Goal: Task Accomplishment & Management: Use online tool/utility

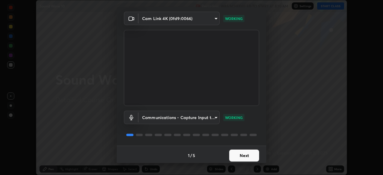
scroll to position [21, 0]
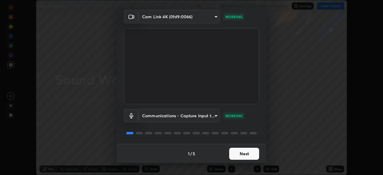
click at [236, 151] on button "Next" at bounding box center [244, 154] width 30 height 12
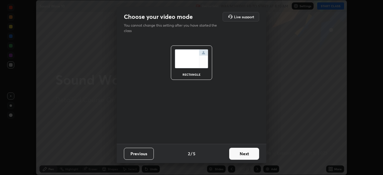
scroll to position [0, 0]
click at [237, 151] on button "Next" at bounding box center [244, 154] width 30 height 12
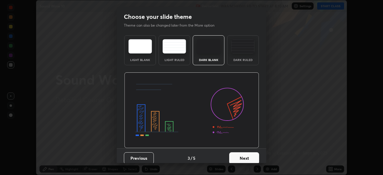
click at [237, 60] on div "Dark Ruled" at bounding box center [243, 59] width 24 height 3
click at [240, 157] on button "Next" at bounding box center [244, 158] width 30 height 12
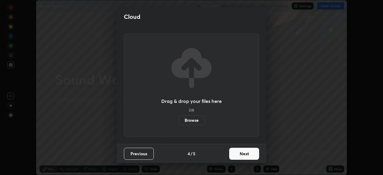
click at [199, 122] on label "Browse" at bounding box center [191, 120] width 27 height 10
click at [178, 122] on input "Browse" at bounding box center [178, 120] width 0 height 10
click at [236, 150] on button "Next" at bounding box center [244, 154] width 30 height 12
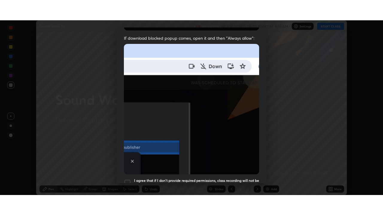
scroll to position [143, 0]
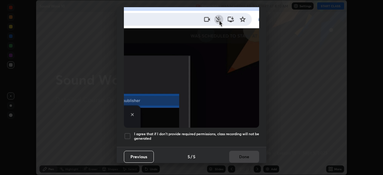
click at [207, 135] on h5 "I agree that if I don't provide required permissions, class recording will not …" at bounding box center [196, 136] width 125 height 9
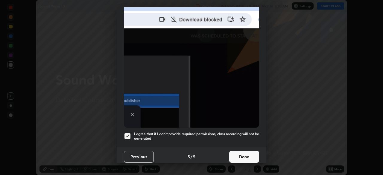
click at [237, 157] on button "Done" at bounding box center [244, 157] width 30 height 12
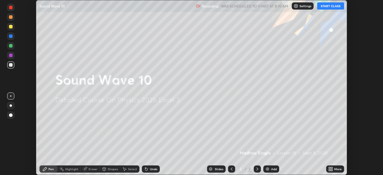
click at [330, 168] on icon at bounding box center [329, 167] width 1 height 1
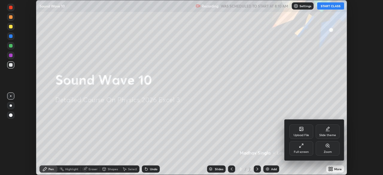
click at [301, 147] on icon at bounding box center [299, 146] width 1 height 1
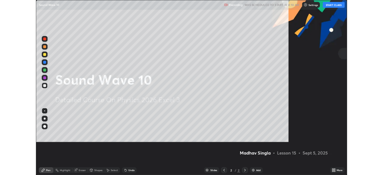
scroll to position [215, 383]
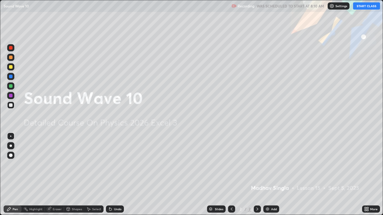
click at [269, 175] on div "Add" at bounding box center [271, 209] width 16 height 7
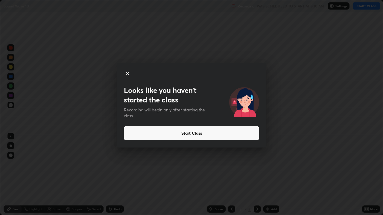
click at [207, 135] on button "Start Class" at bounding box center [191, 133] width 135 height 14
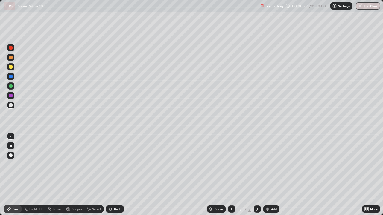
click at [13, 46] on div at bounding box center [10, 47] width 7 height 7
click at [12, 96] on div at bounding box center [11, 96] width 4 height 4
click at [10, 86] on div at bounding box center [11, 86] width 4 height 4
click at [54, 175] on div "Eraser" at bounding box center [54, 209] width 19 height 7
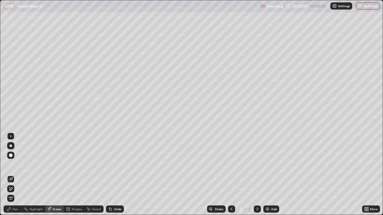
click at [14, 175] on div "Pen" at bounding box center [15, 209] width 5 height 3
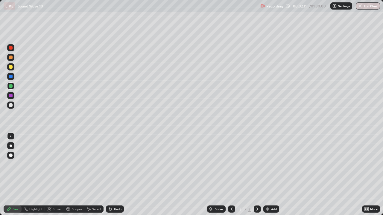
click at [13, 175] on div "Pen" at bounding box center [15, 209] width 5 height 3
click at [70, 175] on div "Shapes" at bounding box center [74, 209] width 20 height 7
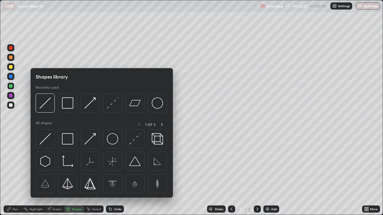
click at [53, 175] on div "Eraser" at bounding box center [54, 209] width 19 height 7
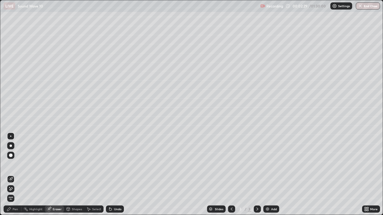
click at [14, 175] on div "Pen" at bounding box center [15, 209] width 5 height 3
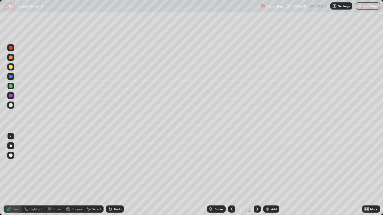
click at [50, 175] on icon at bounding box center [49, 208] width 3 height 3
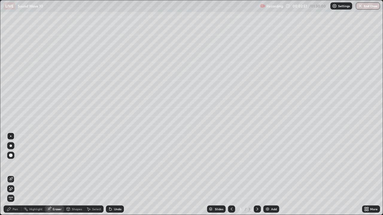
click at [15, 175] on div "Pen" at bounding box center [15, 209] width 5 height 3
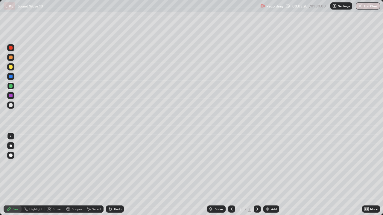
click at [12, 68] on div at bounding box center [11, 67] width 4 height 4
click at [10, 77] on div at bounding box center [11, 77] width 4 height 4
click at [51, 175] on div "Eraser" at bounding box center [54, 209] width 19 height 7
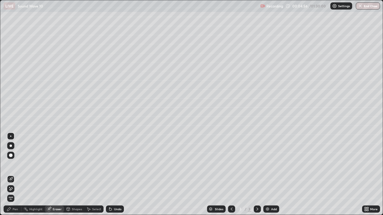
click at [11, 175] on icon at bounding box center [9, 209] width 5 height 5
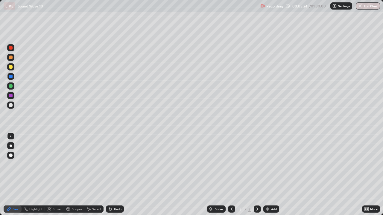
click at [55, 175] on div "Eraser" at bounding box center [57, 209] width 9 height 3
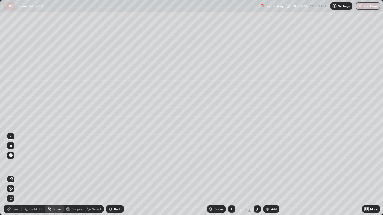
click at [14, 175] on div "Pen" at bounding box center [15, 209] width 5 height 3
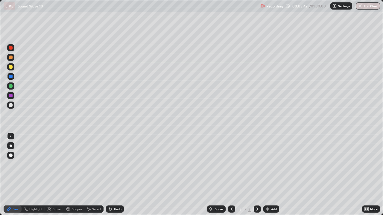
click at [10, 67] on div at bounding box center [11, 67] width 4 height 4
click at [114, 175] on div "Undo" at bounding box center [115, 209] width 18 height 7
click at [57, 175] on div "Eraser" at bounding box center [57, 209] width 9 height 3
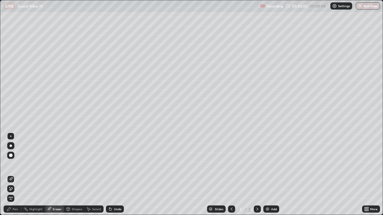
click at [11, 175] on div "Pen" at bounding box center [13, 209] width 18 height 7
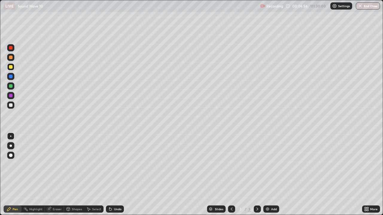
click at [116, 175] on div "Undo" at bounding box center [117, 209] width 7 height 3
click at [117, 175] on div "Undo" at bounding box center [117, 209] width 7 height 3
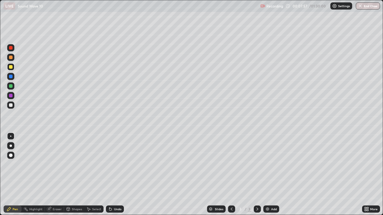
click at [11, 87] on div at bounding box center [11, 86] width 4 height 4
click at [272, 175] on div "Add" at bounding box center [271, 209] width 16 height 7
click at [11, 59] on div at bounding box center [11, 58] width 4 height 4
click at [111, 175] on div "Undo" at bounding box center [115, 209] width 18 height 7
click at [11, 89] on div at bounding box center [10, 86] width 7 height 7
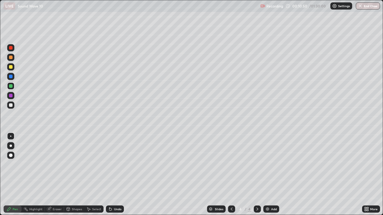
click at [10, 106] on div at bounding box center [11, 105] width 4 height 4
click at [72, 175] on div "Shapes" at bounding box center [74, 209] width 20 height 7
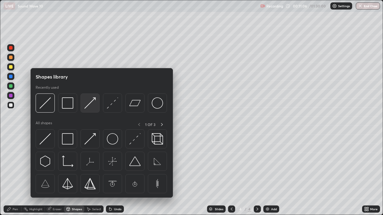
click at [91, 106] on img at bounding box center [89, 102] width 11 height 11
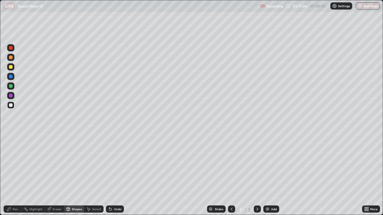
click at [13, 88] on div at bounding box center [10, 86] width 7 height 7
click at [13, 175] on div "Pen" at bounding box center [15, 209] width 5 height 3
click at [14, 106] on div at bounding box center [10, 105] width 7 height 7
click at [112, 175] on div "Undo" at bounding box center [115, 209] width 18 height 7
click at [112, 175] on icon at bounding box center [110, 209] width 5 height 5
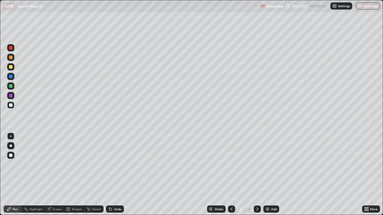
click at [10, 70] on div at bounding box center [10, 66] width 7 height 7
click at [92, 175] on div "Select" at bounding box center [96, 209] width 9 height 3
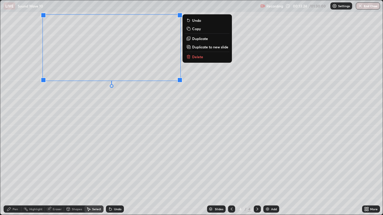
click at [206, 47] on p "Duplicate to new slide" at bounding box center [210, 47] width 36 height 5
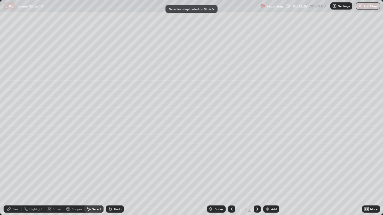
click at [55, 175] on div "Eraser" at bounding box center [57, 209] width 9 height 3
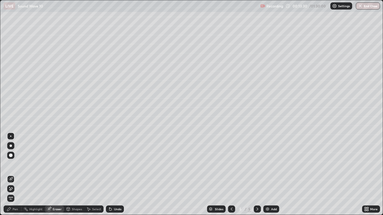
click at [14, 175] on div "Pen" at bounding box center [13, 209] width 18 height 7
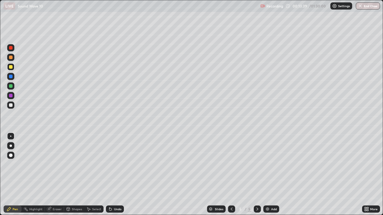
click at [12, 58] on div at bounding box center [11, 58] width 4 height 4
click at [230, 175] on icon at bounding box center [231, 209] width 5 height 5
click at [255, 175] on div at bounding box center [257, 209] width 7 height 12
click at [272, 175] on div "Add" at bounding box center [274, 209] width 6 height 3
click at [10, 85] on div at bounding box center [11, 86] width 4 height 4
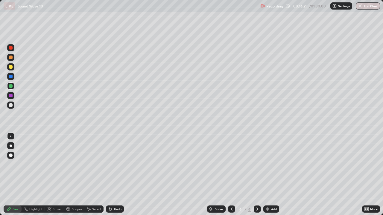
click at [11, 57] on div at bounding box center [11, 58] width 4 height 4
click at [11, 84] on div at bounding box center [10, 86] width 7 height 7
click at [269, 175] on div "Add" at bounding box center [271, 209] width 16 height 7
click at [14, 57] on div at bounding box center [10, 57] width 7 height 7
click at [10, 86] on div at bounding box center [11, 86] width 4 height 4
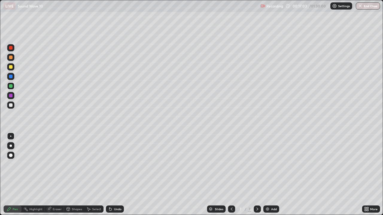
click at [115, 175] on div "Undo" at bounding box center [117, 209] width 7 height 3
click at [231, 175] on icon at bounding box center [231, 209] width 5 height 5
click at [231, 175] on icon at bounding box center [232, 209] width 2 height 3
click at [12, 105] on div at bounding box center [11, 105] width 4 height 4
click at [76, 175] on div "Shapes" at bounding box center [77, 209] width 10 height 3
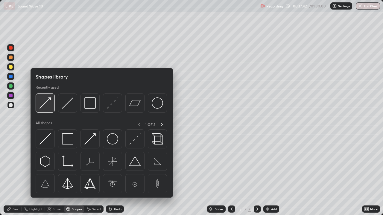
click at [48, 110] on div at bounding box center [45, 103] width 19 height 19
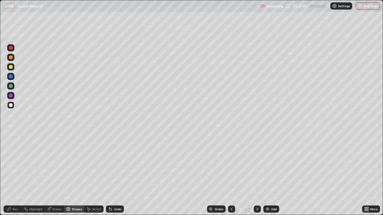
click at [11, 89] on div at bounding box center [10, 86] width 7 height 7
click at [14, 175] on div "Pen" at bounding box center [13, 209] width 18 height 7
click at [74, 175] on div "Shapes" at bounding box center [74, 209] width 20 height 7
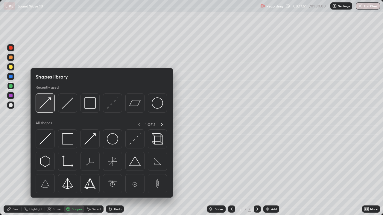
click at [48, 105] on img at bounding box center [44, 102] width 11 height 11
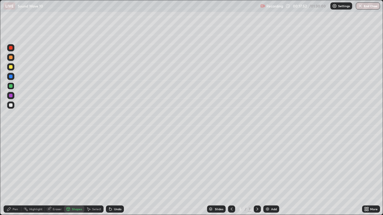
click at [9, 106] on div at bounding box center [11, 105] width 4 height 4
click at [7, 175] on div "Pen" at bounding box center [13, 209] width 18 height 7
click at [110, 175] on div "Undo" at bounding box center [115, 209] width 18 height 7
click at [109, 175] on icon at bounding box center [110, 209] width 2 height 2
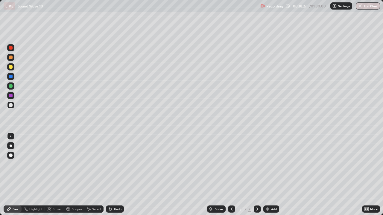
click at [109, 175] on icon at bounding box center [110, 209] width 2 height 2
click at [115, 175] on div "Undo" at bounding box center [117, 209] width 7 height 3
click at [112, 175] on div "Undo" at bounding box center [115, 209] width 18 height 7
click at [111, 175] on div "Undo" at bounding box center [115, 209] width 18 height 7
click at [257, 175] on icon at bounding box center [257, 209] width 2 height 3
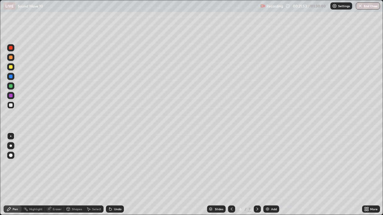
click at [231, 175] on icon at bounding box center [231, 209] width 5 height 5
click at [257, 175] on icon at bounding box center [257, 209] width 5 height 5
click at [231, 175] on icon at bounding box center [231, 209] width 5 height 5
click at [257, 175] on icon at bounding box center [257, 209] width 5 height 5
click at [75, 175] on div "Shapes" at bounding box center [77, 209] width 10 height 3
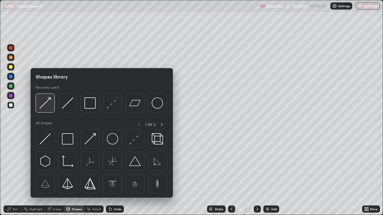
click at [47, 109] on img at bounding box center [44, 102] width 11 height 11
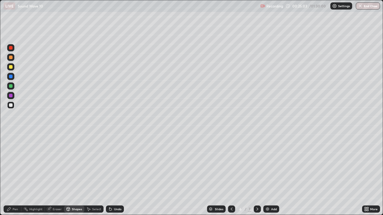
click at [12, 175] on div "Pen" at bounding box center [13, 209] width 18 height 7
click at [257, 175] on icon at bounding box center [257, 209] width 2 height 3
click at [231, 175] on icon at bounding box center [231, 209] width 5 height 5
click at [257, 175] on icon at bounding box center [257, 209] width 5 height 5
click at [109, 175] on icon at bounding box center [109, 208] width 1 height 1
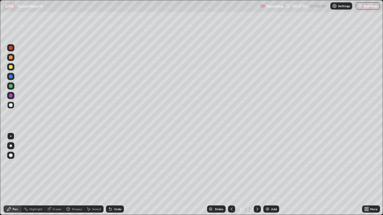
click at [51, 175] on div "Eraser" at bounding box center [54, 209] width 19 height 7
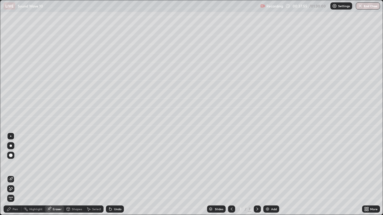
click at [13, 175] on div "Pen" at bounding box center [15, 209] width 5 height 3
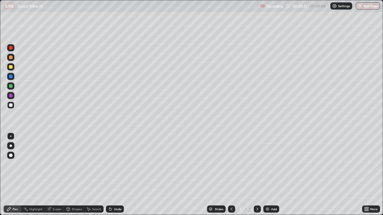
click at [68, 175] on icon at bounding box center [68, 210] width 0 height 2
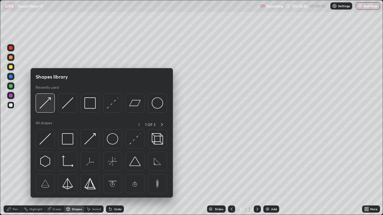
click at [50, 109] on img at bounding box center [44, 102] width 11 height 11
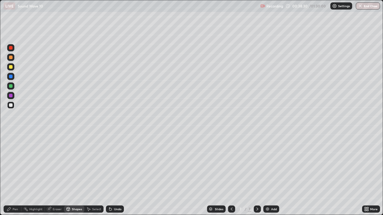
click at [17, 175] on div "Pen" at bounding box center [13, 209] width 18 height 7
click at [72, 175] on div "Shapes" at bounding box center [77, 209] width 10 height 3
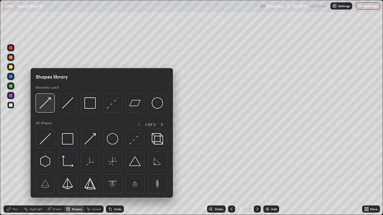
click at [49, 109] on div at bounding box center [45, 103] width 19 height 19
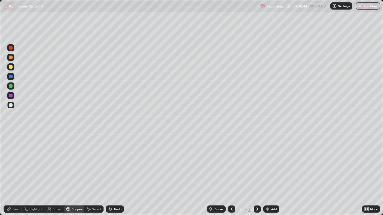
click at [13, 88] on div at bounding box center [10, 86] width 7 height 7
click at [10, 175] on icon at bounding box center [9, 210] width 4 height 4
click at [115, 175] on div "Undo" at bounding box center [117, 209] width 7 height 3
click at [11, 106] on div at bounding box center [11, 105] width 4 height 4
click at [59, 175] on div "Eraser" at bounding box center [57, 209] width 9 height 3
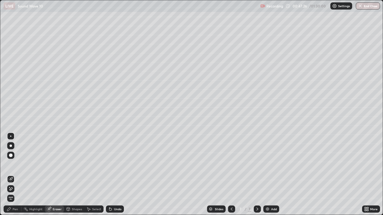
click at [11, 175] on icon at bounding box center [9, 209] width 5 height 5
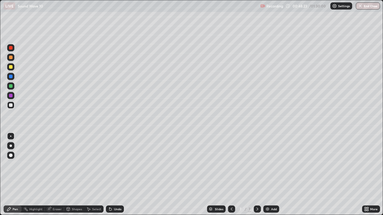
click at [271, 175] on div "Add" at bounding box center [271, 209] width 16 height 7
click at [13, 86] on div at bounding box center [10, 86] width 7 height 7
click at [115, 175] on div "Undo" at bounding box center [117, 209] width 7 height 3
click at [228, 175] on div at bounding box center [231, 209] width 7 height 7
click at [256, 175] on div at bounding box center [257, 209] width 7 height 7
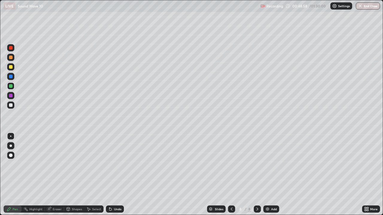
click at [10, 106] on div at bounding box center [11, 105] width 4 height 4
click at [11, 86] on div at bounding box center [11, 86] width 4 height 4
click at [11, 105] on div at bounding box center [11, 105] width 4 height 4
click at [11, 86] on div at bounding box center [11, 86] width 4 height 4
click at [12, 106] on div at bounding box center [11, 105] width 4 height 4
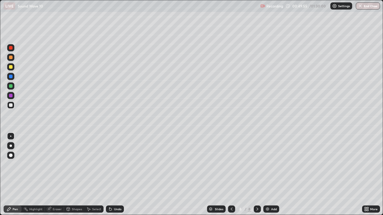
click at [11, 86] on div at bounding box center [11, 86] width 4 height 4
click at [77, 175] on div "Shapes" at bounding box center [77, 209] width 10 height 3
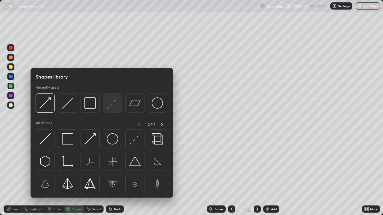
click at [111, 107] on img at bounding box center [112, 102] width 11 height 11
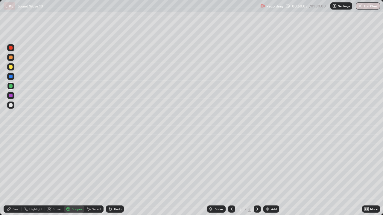
click at [13, 175] on div "Pen" at bounding box center [15, 209] width 5 height 3
click at [12, 106] on div at bounding box center [11, 105] width 4 height 4
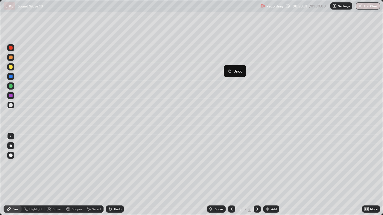
click at [227, 69] on button "Undo" at bounding box center [234, 71] width 17 height 7
click at [114, 175] on div "Undo" at bounding box center [115, 209] width 18 height 7
click at [113, 175] on div "Undo" at bounding box center [115, 209] width 18 height 7
click at [112, 175] on div "Undo" at bounding box center [115, 209] width 18 height 7
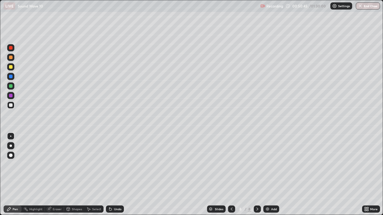
click at [113, 175] on div "Undo" at bounding box center [115, 209] width 18 height 7
click at [231, 175] on div at bounding box center [231, 209] width 7 height 7
click at [257, 175] on icon at bounding box center [257, 209] width 5 height 5
click at [14, 84] on div at bounding box center [10, 86] width 7 height 7
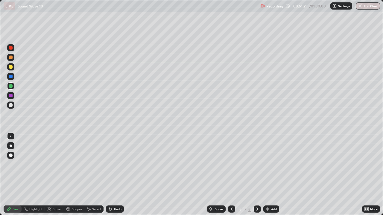
click at [7, 107] on div at bounding box center [10, 105] width 7 height 7
click at [230, 175] on icon at bounding box center [231, 209] width 5 height 5
click at [256, 175] on icon at bounding box center [257, 209] width 2 height 3
click at [113, 175] on div "Undo" at bounding box center [115, 209] width 18 height 7
click at [114, 175] on div "Undo" at bounding box center [115, 209] width 18 height 7
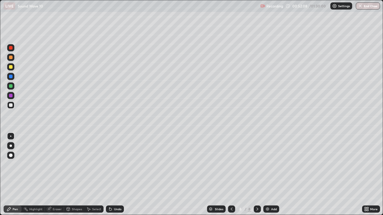
click at [112, 175] on div "Undo" at bounding box center [115, 209] width 18 height 7
click at [113, 175] on div "Undo" at bounding box center [115, 209] width 18 height 7
click at [114, 175] on div "Undo" at bounding box center [115, 209] width 18 height 7
click at [268, 175] on img at bounding box center [267, 209] width 5 height 5
click at [12, 66] on div at bounding box center [11, 67] width 4 height 4
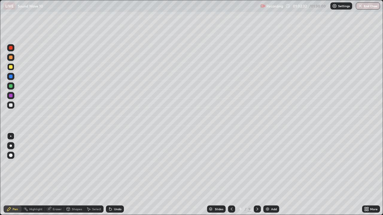
click at [14, 60] on div at bounding box center [10, 57] width 7 height 7
click at [231, 175] on icon at bounding box center [231, 209] width 5 height 5
click at [257, 175] on icon at bounding box center [257, 209] width 5 height 5
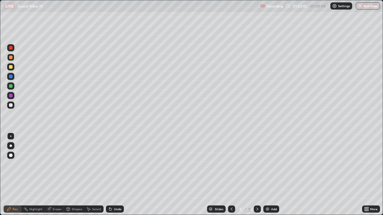
click at [10, 68] on div at bounding box center [11, 67] width 4 height 4
click at [10, 88] on div at bounding box center [11, 86] width 4 height 4
click at [11, 106] on div at bounding box center [11, 105] width 4 height 4
click at [12, 67] on div at bounding box center [11, 67] width 4 height 4
click at [11, 105] on div at bounding box center [11, 105] width 4 height 4
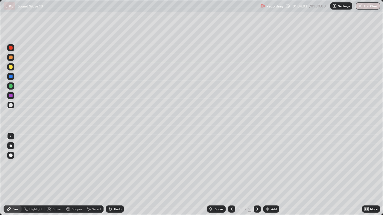
click at [118, 175] on div "Undo" at bounding box center [117, 209] width 7 height 3
click at [117, 175] on div "Undo" at bounding box center [117, 209] width 7 height 3
click at [116, 175] on div "Undo" at bounding box center [117, 209] width 7 height 3
click at [116, 175] on div "Undo" at bounding box center [115, 209] width 18 height 7
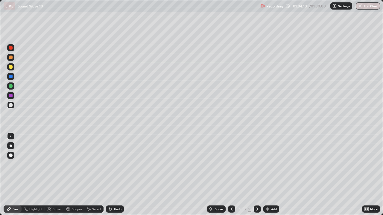
click at [115, 175] on div "Undo" at bounding box center [117, 209] width 7 height 3
click at [113, 175] on div "Undo" at bounding box center [115, 209] width 18 height 7
click at [112, 175] on icon at bounding box center [110, 209] width 5 height 5
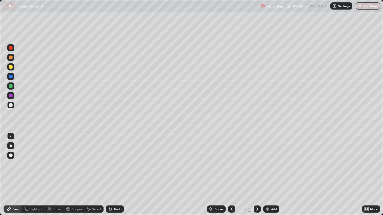
click at [53, 175] on div "Eraser" at bounding box center [57, 209] width 9 height 3
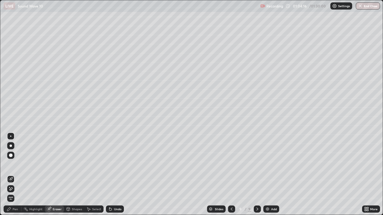
click at [9, 175] on icon at bounding box center [9, 210] width 4 height 4
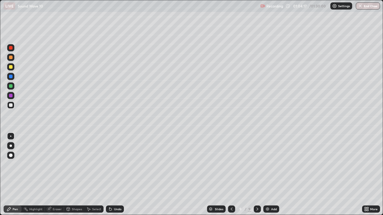
click at [11, 68] on div at bounding box center [11, 67] width 4 height 4
click at [11, 87] on div at bounding box center [11, 86] width 4 height 4
click at [271, 175] on div "Add" at bounding box center [274, 209] width 6 height 3
click at [12, 107] on div at bounding box center [10, 105] width 7 height 7
click at [13, 60] on div at bounding box center [10, 57] width 7 height 7
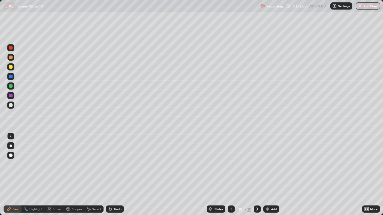
click at [12, 103] on div at bounding box center [10, 105] width 7 height 7
click at [272, 175] on div "Add" at bounding box center [274, 209] width 6 height 3
click at [10, 60] on div at bounding box center [10, 57] width 7 height 7
click at [75, 175] on div "Shapes" at bounding box center [77, 209] width 10 height 3
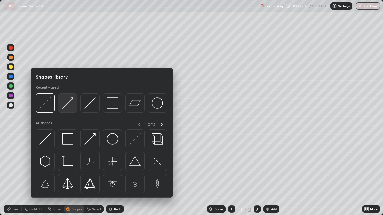
click at [68, 108] on img at bounding box center [67, 102] width 11 height 11
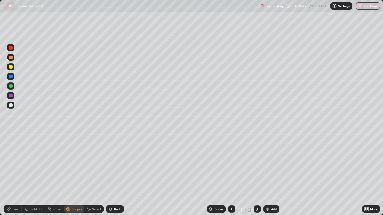
click at [13, 175] on div "Pen" at bounding box center [13, 209] width 18 height 7
click at [72, 175] on div "Shapes" at bounding box center [77, 209] width 10 height 3
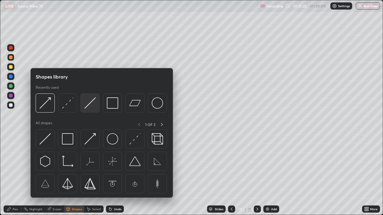
click at [88, 107] on img at bounding box center [89, 102] width 11 height 11
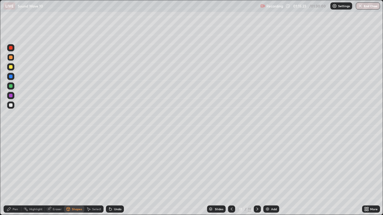
click at [10, 87] on div at bounding box center [11, 86] width 4 height 4
click at [10, 175] on icon at bounding box center [9, 210] width 4 height 4
click at [116, 175] on div "Undo" at bounding box center [117, 209] width 7 height 3
click at [73, 175] on div "Shapes" at bounding box center [77, 209] width 10 height 3
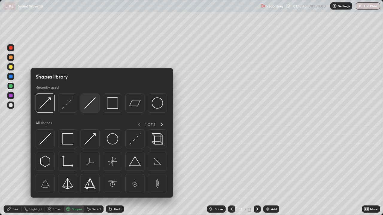
click at [93, 103] on img at bounding box center [89, 102] width 11 height 11
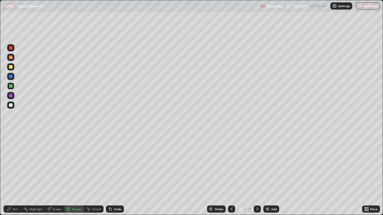
click at [10, 105] on div at bounding box center [11, 105] width 4 height 4
click at [12, 175] on div "Pen" at bounding box center [13, 209] width 18 height 7
click at [9, 86] on div at bounding box center [11, 86] width 4 height 4
click at [109, 175] on icon at bounding box center [110, 209] width 2 height 2
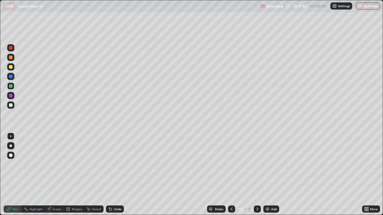
click at [109, 175] on icon at bounding box center [110, 209] width 2 height 2
click at [13, 109] on div at bounding box center [10, 105] width 7 height 10
click at [267, 175] on img at bounding box center [267, 209] width 5 height 5
click at [13, 86] on div at bounding box center [10, 86] width 7 height 7
click at [10, 59] on div at bounding box center [11, 58] width 4 height 4
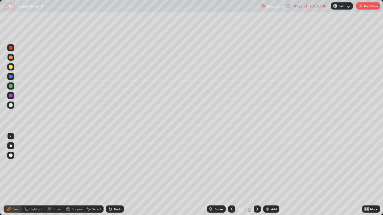
click at [10, 86] on div at bounding box center [11, 86] width 4 height 4
click at [10, 105] on div at bounding box center [11, 105] width 4 height 4
click at [119, 175] on div "Undo" at bounding box center [115, 209] width 18 height 7
click at [118, 175] on div "Undo" at bounding box center [115, 209] width 18 height 7
click at [115, 175] on div "Undo" at bounding box center [117, 209] width 7 height 3
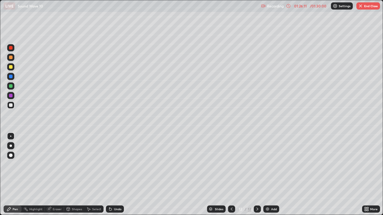
click at [115, 175] on div "Undo" at bounding box center [117, 209] width 7 height 3
click at [114, 175] on div "Undo" at bounding box center [117, 209] width 7 height 3
click at [112, 175] on div "Undo" at bounding box center [115, 209] width 18 height 7
click at [109, 175] on icon at bounding box center [110, 209] width 2 height 2
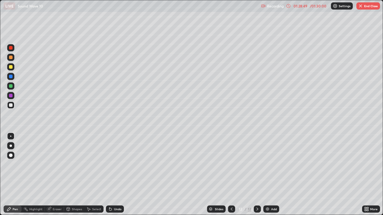
click at [112, 175] on div "Undo" at bounding box center [115, 209] width 18 height 7
click at [109, 175] on icon at bounding box center [110, 209] width 2 height 2
click at [12, 87] on div at bounding box center [11, 86] width 4 height 4
click at [53, 175] on div "Eraser" at bounding box center [57, 209] width 9 height 3
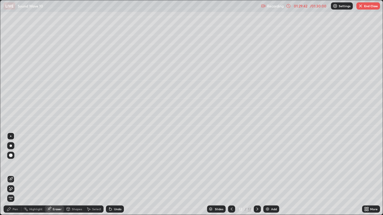
click at [12, 175] on div "Pen" at bounding box center [13, 209] width 18 height 7
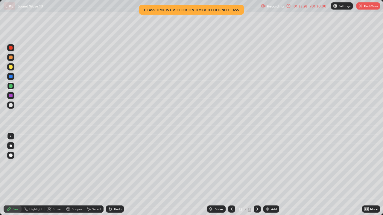
click at [365, 9] on button "End Class" at bounding box center [368, 5] width 24 height 7
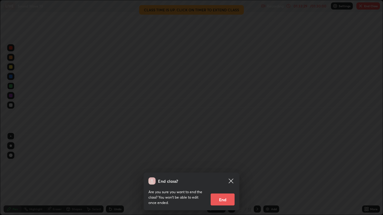
click at [226, 175] on button "End" at bounding box center [223, 200] width 24 height 12
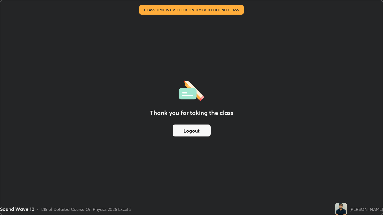
click at [201, 131] on button "Logout" at bounding box center [192, 131] width 38 height 12
click at [196, 135] on button "Logout" at bounding box center [192, 131] width 38 height 12
click at [197, 129] on button "Logout" at bounding box center [192, 131] width 38 height 12
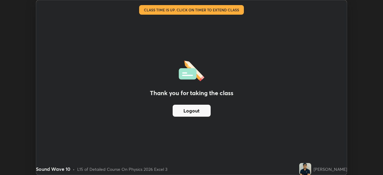
scroll to position [29732, 29525]
